Goal: Task Accomplishment & Management: Use online tool/utility

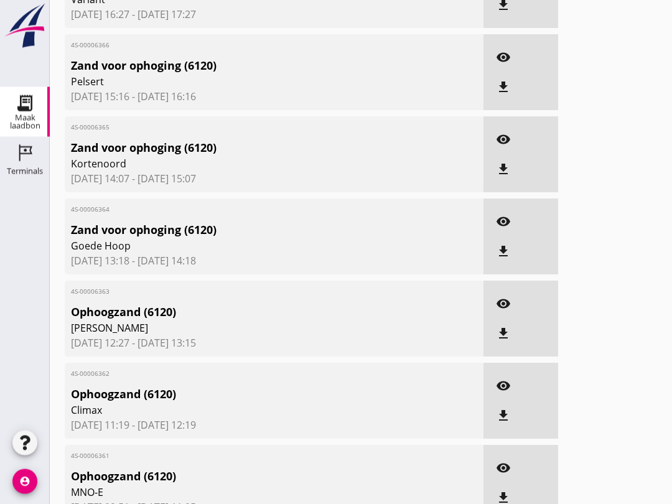
scroll to position [344, 0]
click at [502, 311] on icon "visibility" at bounding box center [503, 303] width 15 height 15
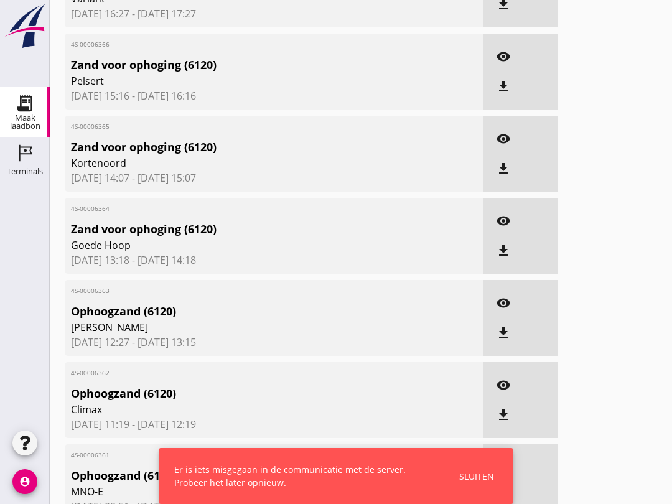
click at [488, 474] on div "Sluiten" at bounding box center [476, 476] width 35 height 13
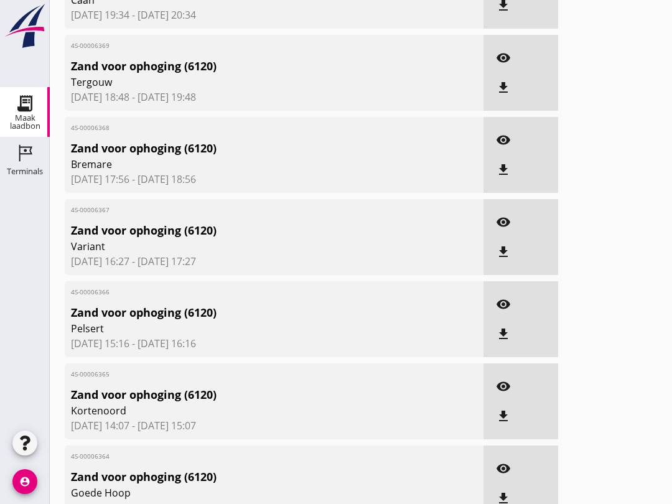
scroll to position [0, 0]
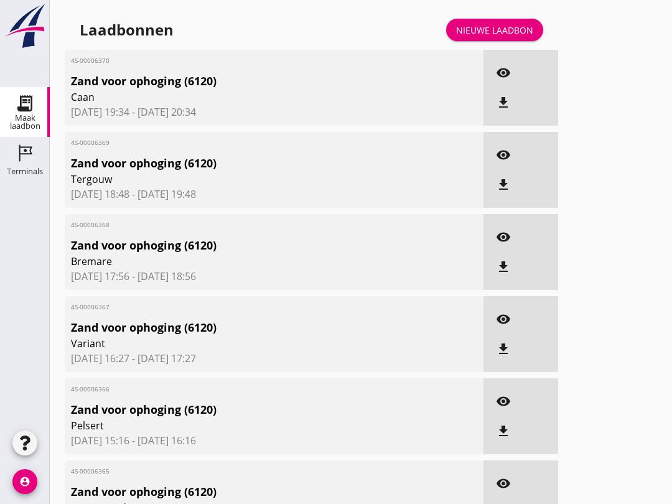
click at [26, 106] on icon "Maak laadbon" at bounding box center [25, 103] width 20 height 20
click at [21, 174] on div "Terminals" at bounding box center [25, 171] width 36 height 8
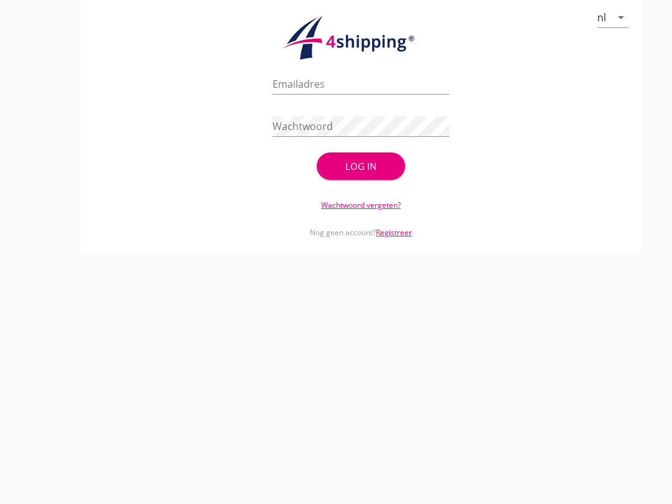
click at [333, 94] on input "Emailadres" at bounding box center [360, 84] width 177 height 20
type input "[EMAIL_ADDRESS][DOMAIN_NAME]"
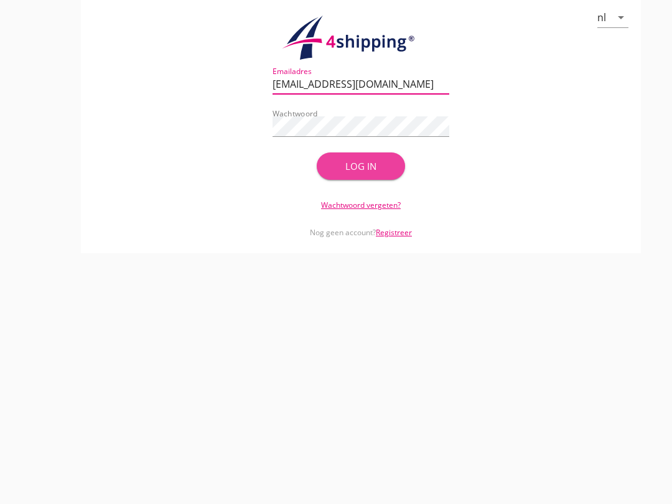
click at [383, 169] on button "Log in" at bounding box center [361, 165] width 88 height 27
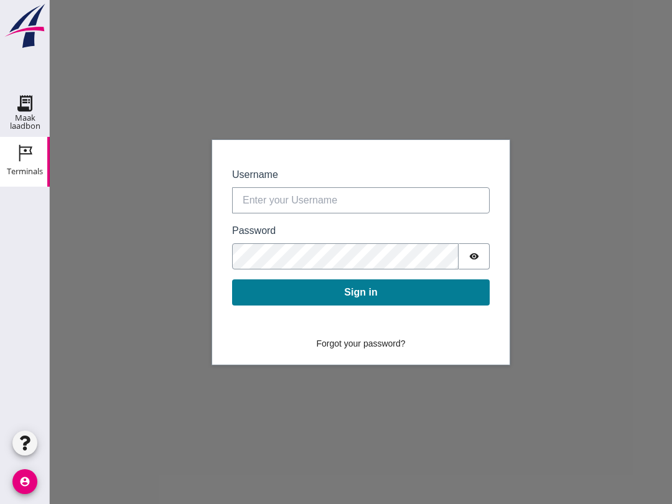
click at [22, 93] on icon "Maak laadbon" at bounding box center [25, 103] width 20 height 20
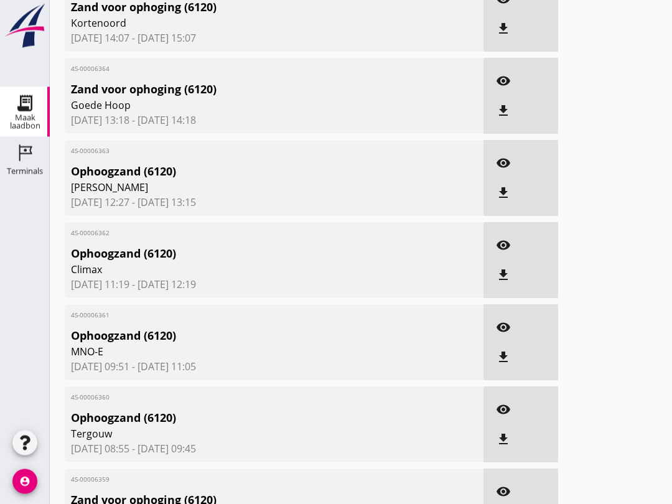
scroll to position [479, 0]
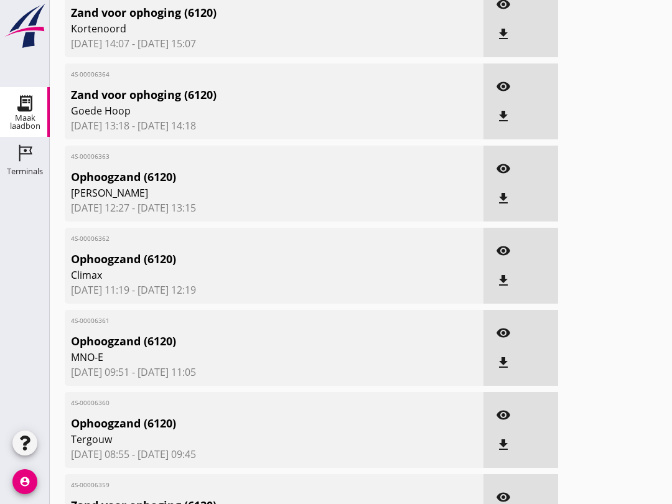
click at [516, 172] on div "visibility file_download" at bounding box center [520, 184] width 75 height 76
click at [513, 176] on div "visibility" at bounding box center [503, 168] width 22 height 15
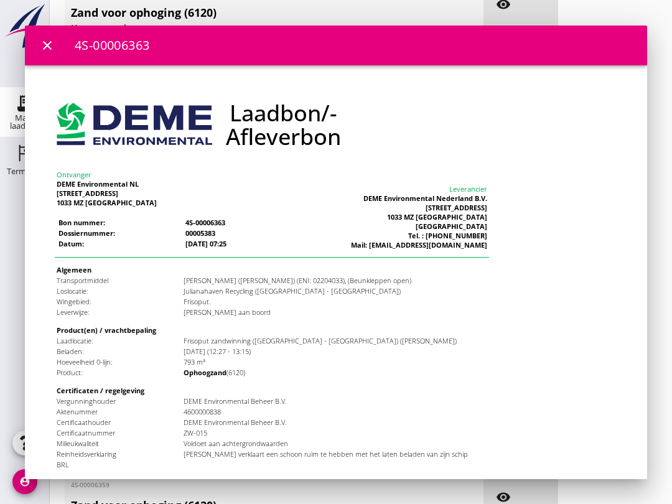
scroll to position [0, 0]
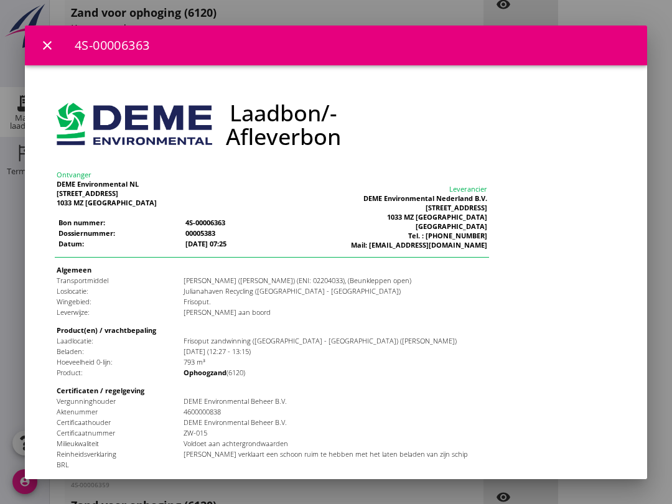
click at [39, 44] on div "close" at bounding box center [47, 45] width 22 height 15
